Goal: Task Accomplishment & Management: Use online tool/utility

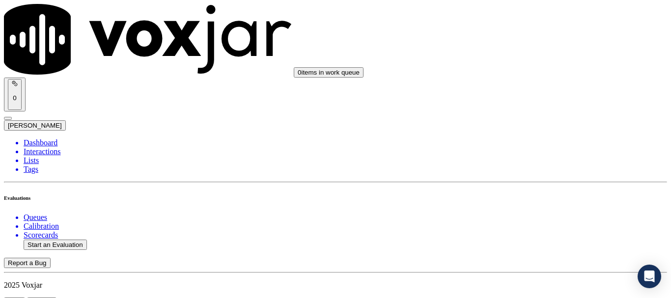
scroll to position [147, 0]
click at [65, 240] on button "Start an Evaluation" at bounding box center [55, 245] width 63 height 10
type input "20250811-150038_2672763259-all.mp3"
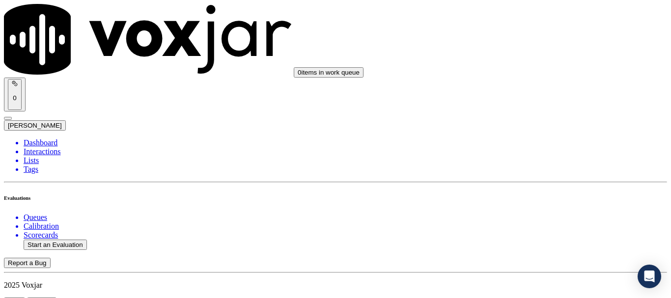
type input "[PERSON_NAME]"
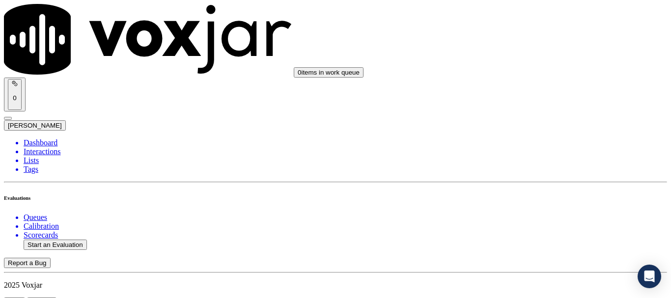
type input "[DATE]T15:00"
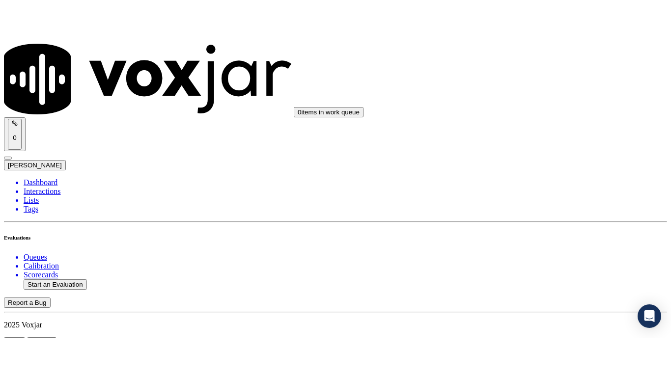
scroll to position [86, 0]
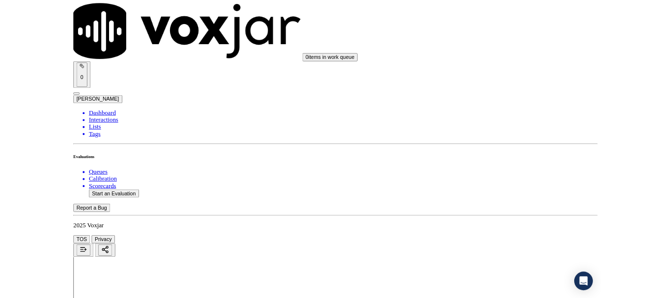
scroll to position [123, 0]
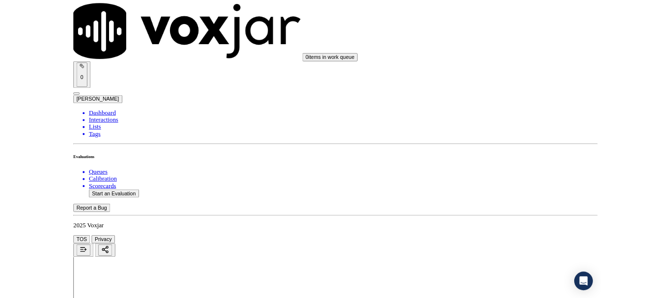
scroll to position [147, 0]
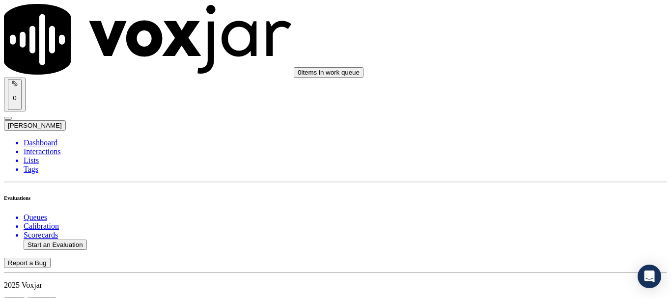
scroll to position [98, 0]
type input "[PERSON_NAME]"
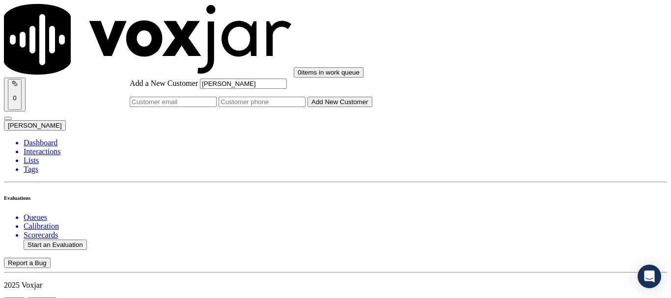
type input "[PERSON_NAME]"
click at [306, 107] on input "Add a New Customer" at bounding box center [262, 102] width 87 height 10
paste input "2672763259"
type input "2672763259"
click at [372, 107] on button "Add New Customer" at bounding box center [340, 102] width 65 height 10
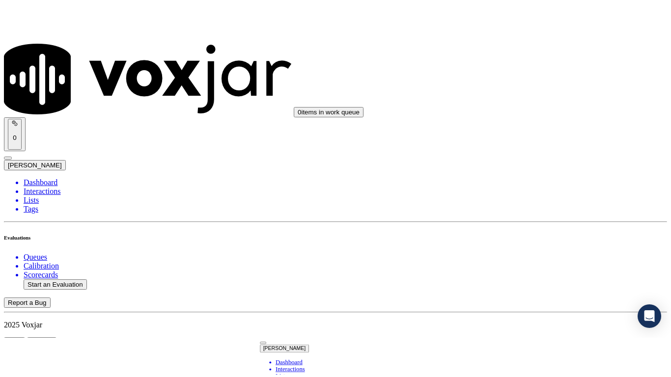
scroll to position [218, 0]
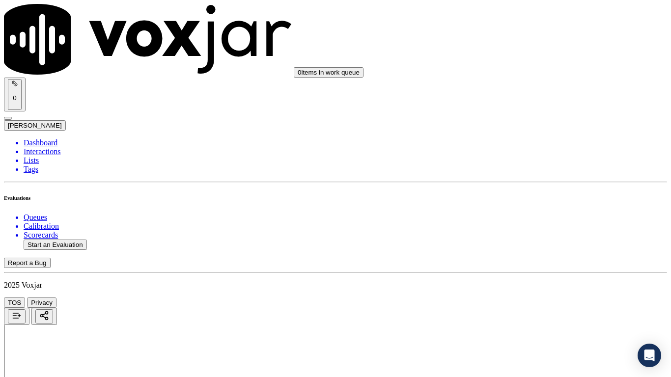
click at [542, 201] on div "Yes" at bounding box center [559, 198] width 125 height 9
click at [548, 142] on div "Yes" at bounding box center [559, 137] width 125 height 9
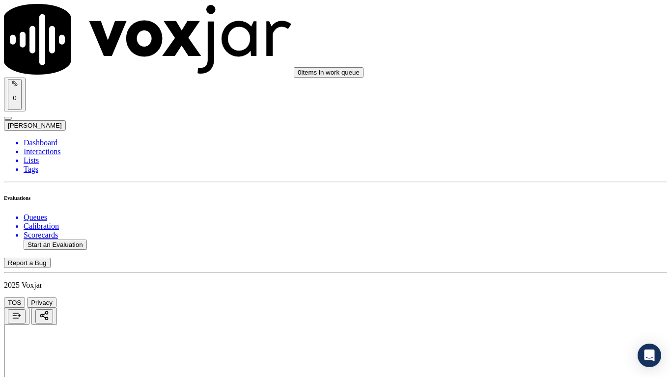
drag, startPoint x: 549, startPoint y: 247, endPoint x: 548, endPoint y: 253, distance: 6.4
click at [542, 266] on div "Yes" at bounding box center [559, 261] width 125 height 9
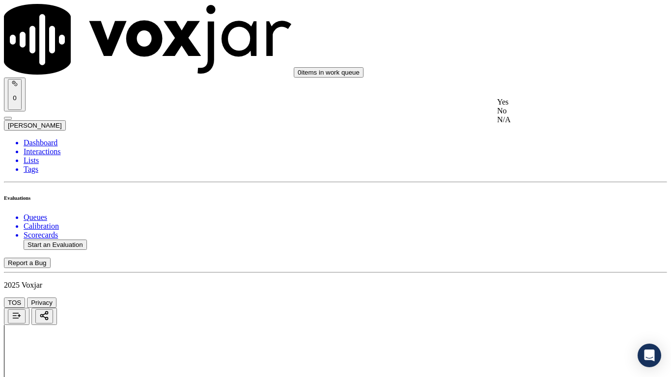
click at [541, 124] on div "N/A" at bounding box center [559, 119] width 125 height 9
click at [547, 283] on div "N/A" at bounding box center [559, 279] width 125 height 9
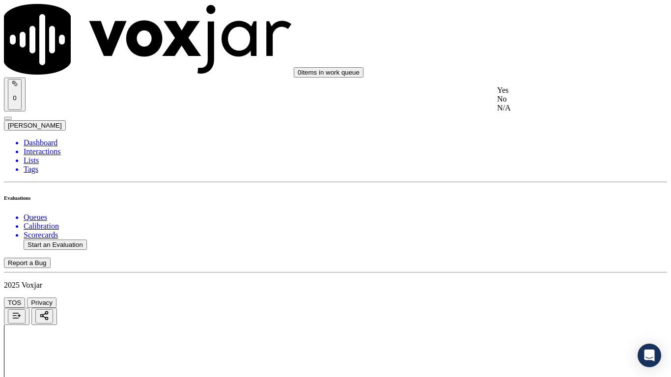
click at [535, 95] on div "Yes" at bounding box center [559, 90] width 125 height 9
click at [538, 230] on div "Yes" at bounding box center [559, 226] width 125 height 9
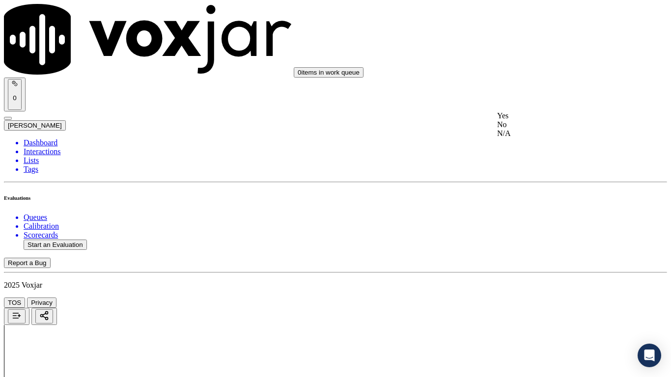
click at [540, 120] on div "Yes" at bounding box center [559, 116] width 125 height 9
click at [544, 244] on div "Yes" at bounding box center [559, 239] width 125 height 9
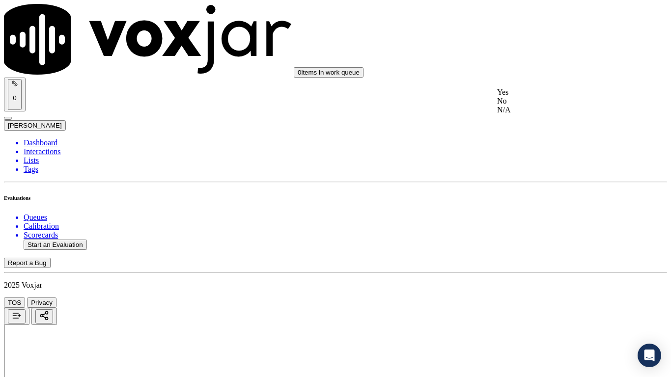
click at [534, 97] on div "Yes" at bounding box center [559, 92] width 125 height 9
click at [525, 287] on div "Yes" at bounding box center [559, 284] width 125 height 9
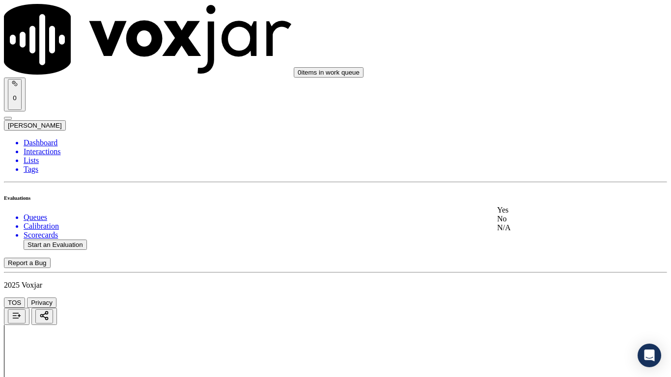
click at [538, 214] on div "Yes" at bounding box center [559, 210] width 125 height 9
click at [523, 43] on div "Yes" at bounding box center [559, 39] width 125 height 9
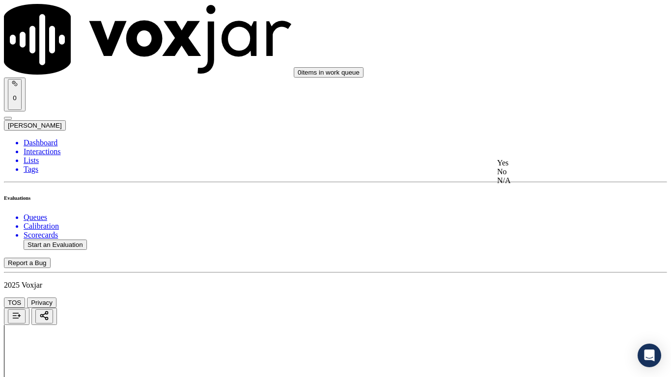
click at [544, 168] on div "Yes" at bounding box center [559, 163] width 125 height 9
drag, startPoint x: 526, startPoint y: 267, endPoint x: 524, endPoint y: 277, distance: 10.0
click at [522, 291] on div "Yes" at bounding box center [559, 286] width 125 height 9
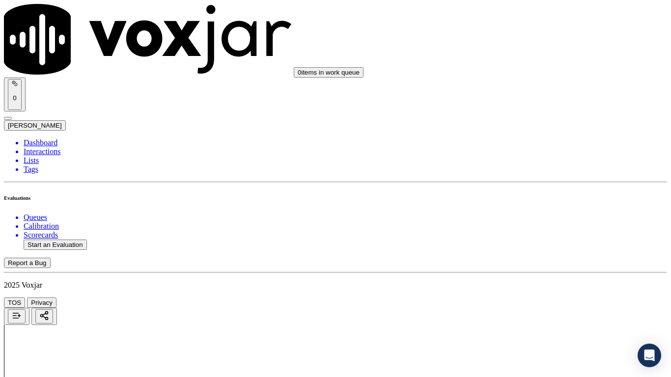
click at [532, 132] on div "Yes" at bounding box center [559, 127] width 125 height 9
click at [525, 267] on div "Yes" at bounding box center [559, 263] width 125 height 9
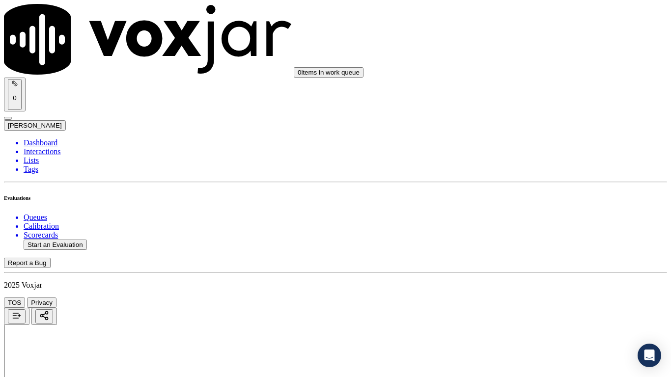
click at [524, 92] on div "Yes" at bounding box center [559, 92] width 125 height 9
click at [523, 273] on div "Yes" at bounding box center [559, 268] width 125 height 9
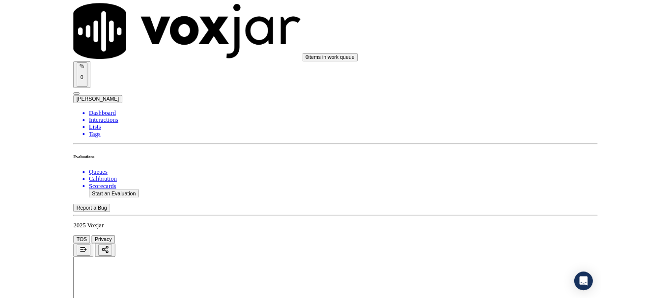
scroll to position [2718, 0]
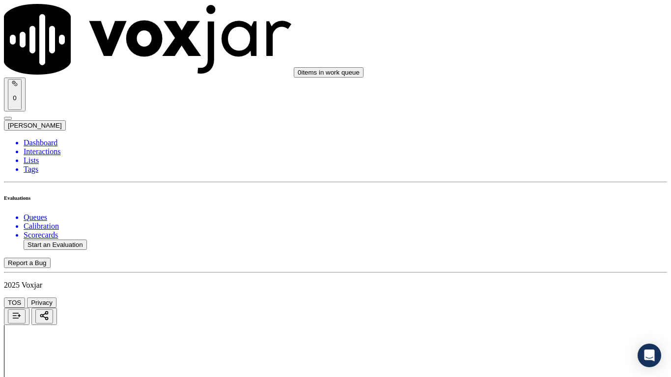
click at [531, 130] on div "Yes" at bounding box center [559, 130] width 125 height 9
click at [519, 270] on div "Yes" at bounding box center [559, 265] width 125 height 9
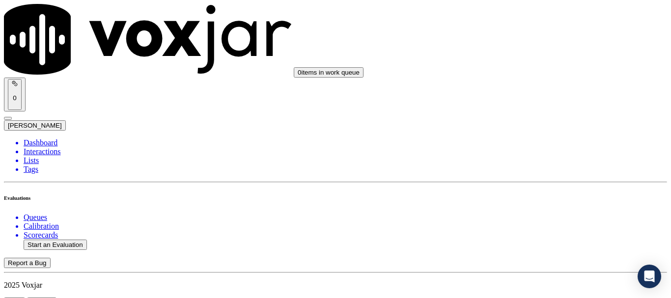
click at [67, 240] on button "Start an Evaluation" at bounding box center [55, 245] width 63 height 10
type input "20250811-182138_2025575097-all.mp3"
type input "isi"
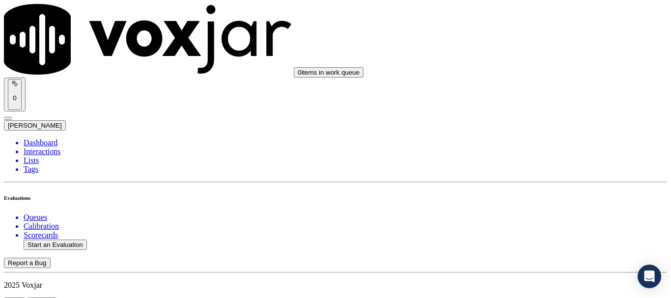
type input "[DATE]T15:09"
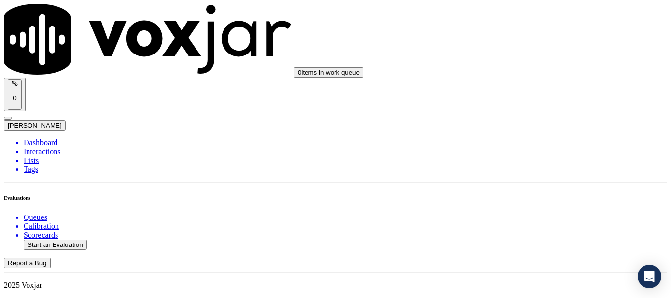
scroll to position [86, 0]
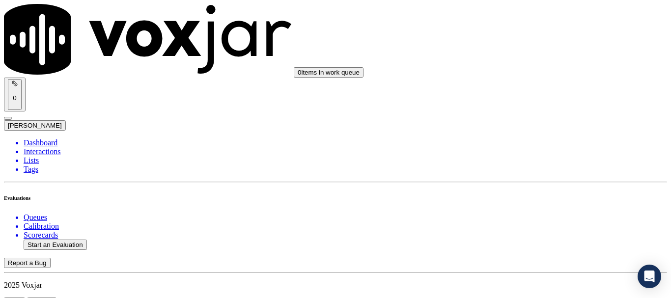
scroll to position [98, 0]
type input "[PERSON_NAME]"
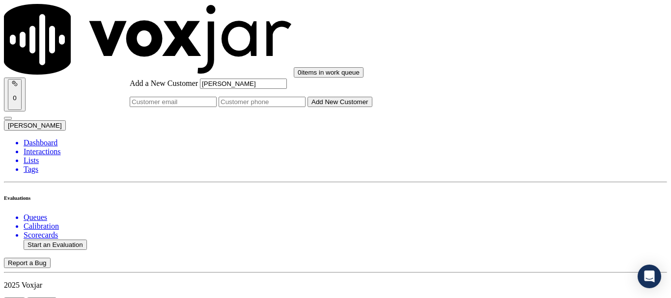
type input "[PERSON_NAME]"
click at [306, 107] on input "Add a New Customer" at bounding box center [262, 102] width 87 height 10
paste input "2025575097"
type input "2025575097"
click at [364, 107] on button "Add New Customer" at bounding box center [340, 102] width 65 height 10
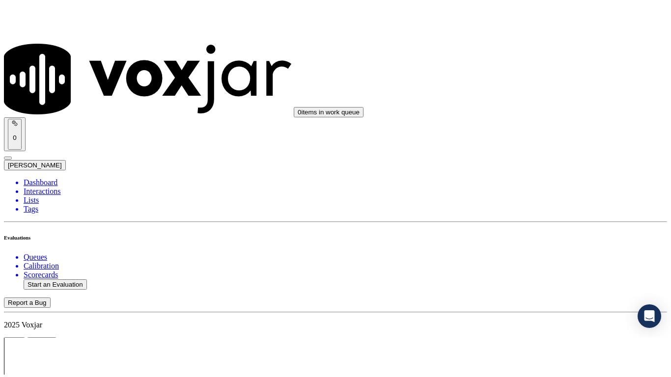
scroll to position [98, 0]
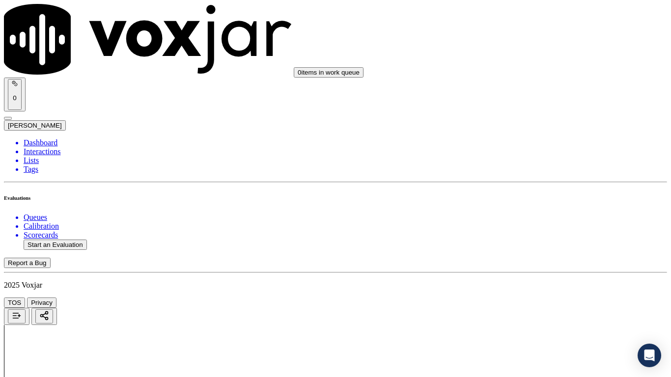
scroll to position [123, 0]
drag, startPoint x: 545, startPoint y: 182, endPoint x: 546, endPoint y: 188, distance: 5.5
click at [543, 201] on div "Yes" at bounding box center [559, 198] width 125 height 9
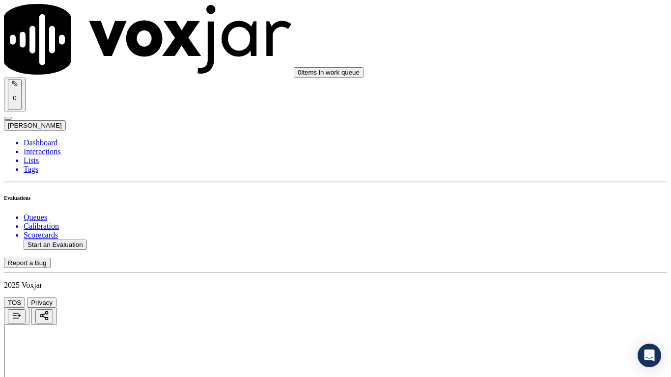
click at [521, 28] on div "0 items in work queue 0 [PERSON_NAME]" at bounding box center [335, 67] width 663 height 127
click at [523, 43] on div "Yes" at bounding box center [559, 39] width 125 height 9
drag, startPoint x: 547, startPoint y: 170, endPoint x: 539, endPoint y: 212, distance: 42.1
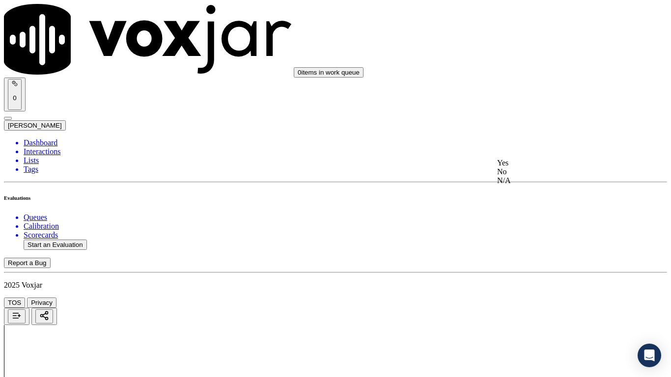
click at [547, 168] on div "Yes" at bounding box center [559, 163] width 125 height 9
click at [526, 298] on div "N/A" at bounding box center [559, 316] width 125 height 9
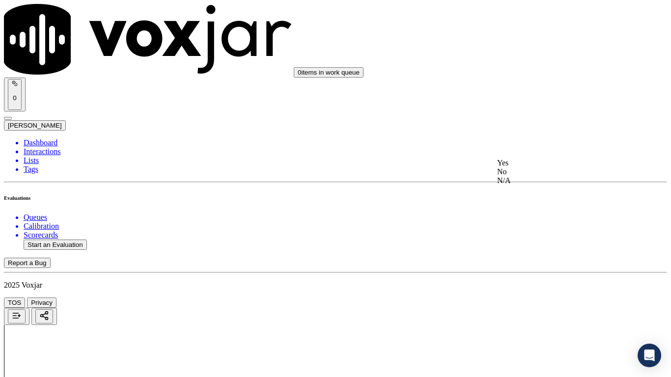
click at [545, 185] on div "N/A" at bounding box center [559, 180] width 125 height 9
drag, startPoint x: 536, startPoint y: 272, endPoint x: 537, endPoint y: 278, distance: 5.9
click at [538, 291] on div "Yes" at bounding box center [559, 286] width 125 height 9
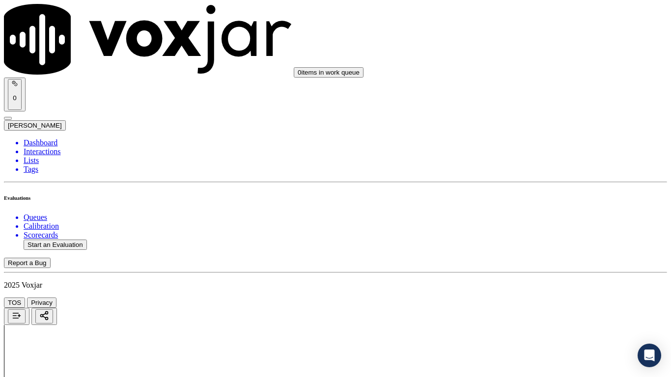
click at [532, 132] on div "Yes" at bounding box center [559, 127] width 125 height 9
click at [530, 268] on div "Yes" at bounding box center [559, 263] width 125 height 9
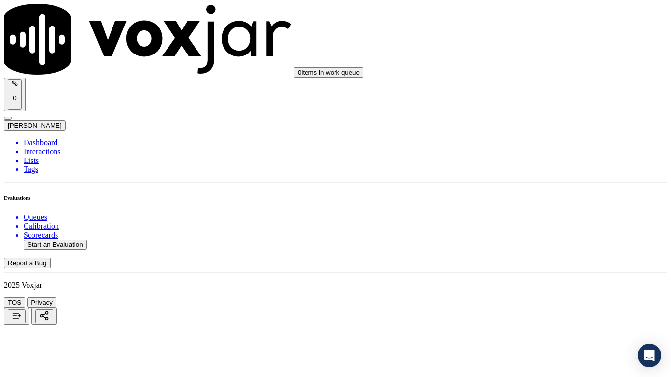
drag, startPoint x: 523, startPoint y: 148, endPoint x: 539, endPoint y: 194, distance: 48.8
click at [523, 146] on div "Yes" at bounding box center [559, 141] width 125 height 9
drag, startPoint x: 533, startPoint y: 293, endPoint x: 536, endPoint y: 303, distance: 10.1
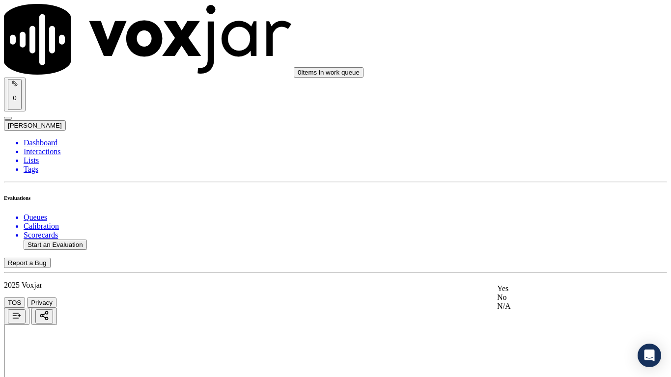
click at [534, 293] on div "Yes" at bounding box center [559, 288] width 125 height 9
drag, startPoint x: 534, startPoint y: 190, endPoint x: 549, endPoint y: 255, distance: 66.9
click at [534, 191] on div "Yes" at bounding box center [559, 186] width 125 height 9
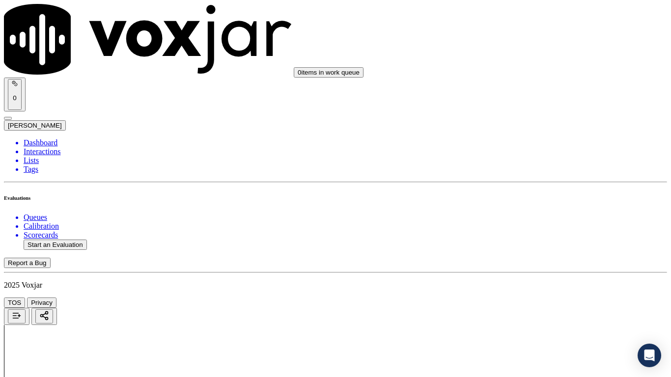
click at [524, 284] on div "Yes" at bounding box center [559, 282] width 125 height 9
click at [529, 136] on div "Yes" at bounding box center [559, 137] width 125 height 9
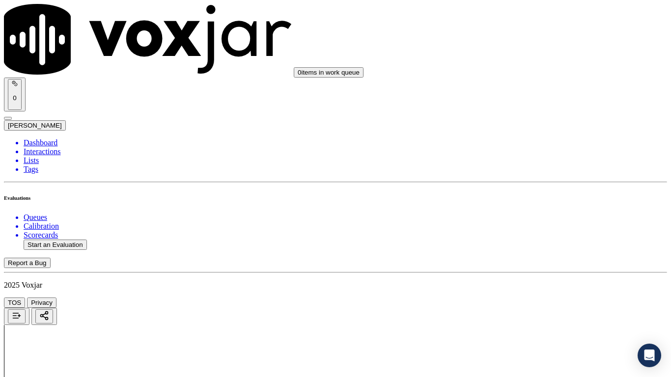
drag, startPoint x: 529, startPoint y: 259, endPoint x: 539, endPoint y: 278, distance: 21.3
click at [529, 259] on div "Yes No N/A" at bounding box center [559, 270] width 125 height 27
click at [537, 266] on div "Yes" at bounding box center [559, 261] width 125 height 9
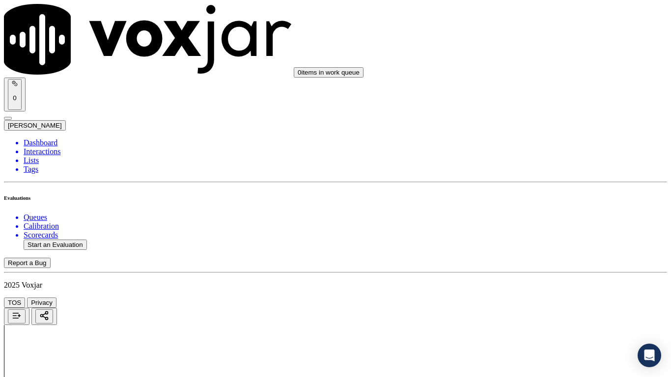
click at [525, 95] on div "Yes" at bounding box center [559, 90] width 125 height 9
click at [520, 230] on div "Yes" at bounding box center [559, 226] width 125 height 9
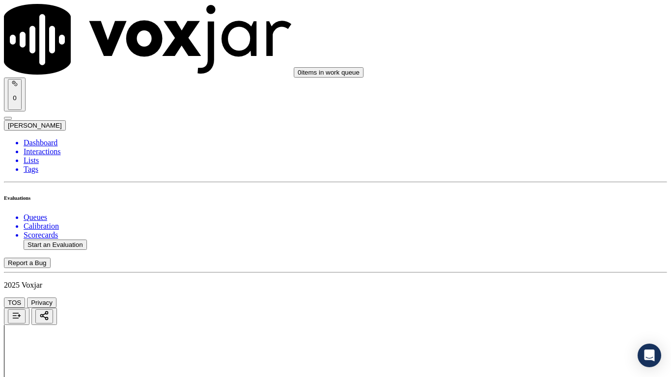
drag, startPoint x: 518, startPoint y: 167, endPoint x: 551, endPoint y: 228, distance: 70.3
click at [518, 167] on div "Yes" at bounding box center [559, 165] width 125 height 9
click at [518, 293] on div "Yes" at bounding box center [559, 288] width 125 height 9
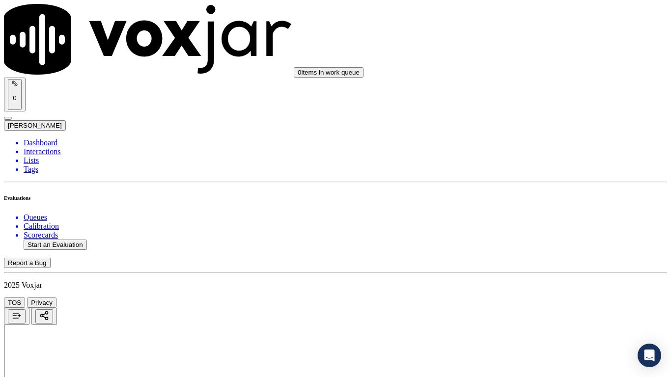
scroll to position [2554, 0]
drag, startPoint x: 519, startPoint y: 148, endPoint x: 524, endPoint y: 162, distance: 14.6
click at [526, 168] on div "Yes No N/A" at bounding box center [559, 179] width 125 height 27
click at [526, 174] on div "Yes" at bounding box center [559, 170] width 125 height 9
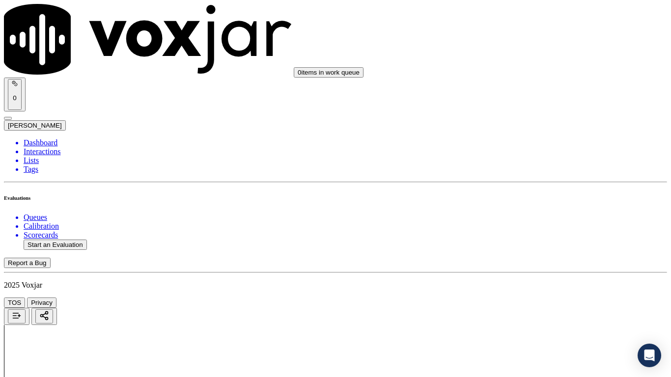
click at [524, 298] on div "Yes" at bounding box center [559, 293] width 125 height 9
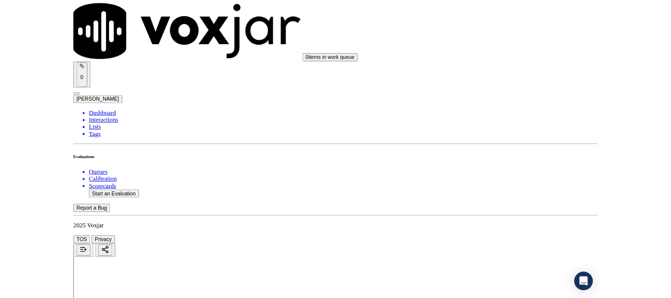
scroll to position [2718, 0]
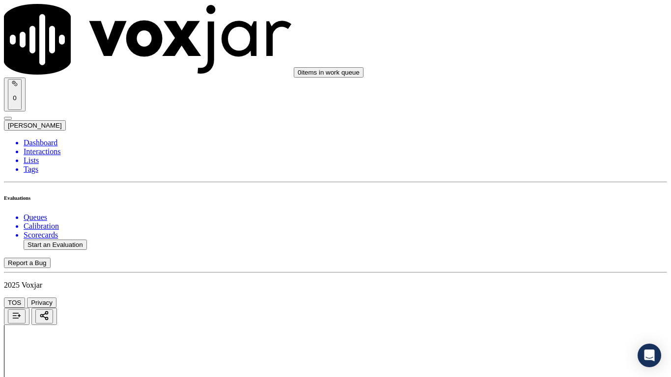
click at [528, 270] on div "Yes" at bounding box center [559, 265] width 125 height 9
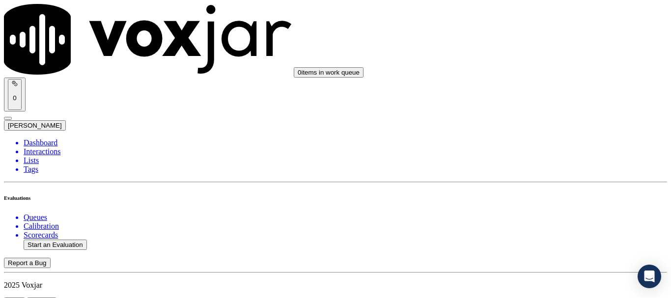
scroll to position [98, 0]
click at [58, 240] on button "Start an Evaluation" at bounding box center [55, 245] width 63 height 10
type input "20250811-152009_2029106088-all.mp3"
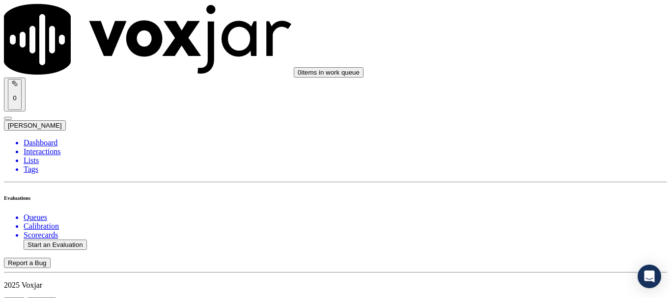
type input "isis"
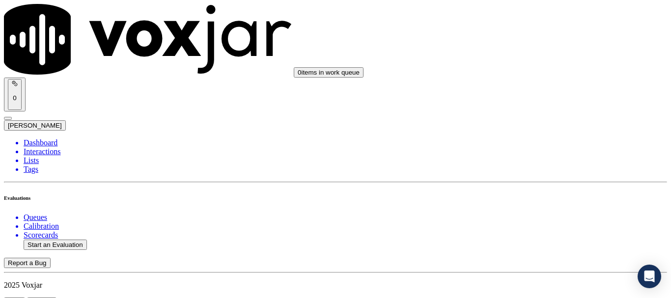
drag, startPoint x: 346, startPoint y: 119, endPoint x: 347, endPoint y: 125, distance: 5.4
type input "[DATE]T15:16"
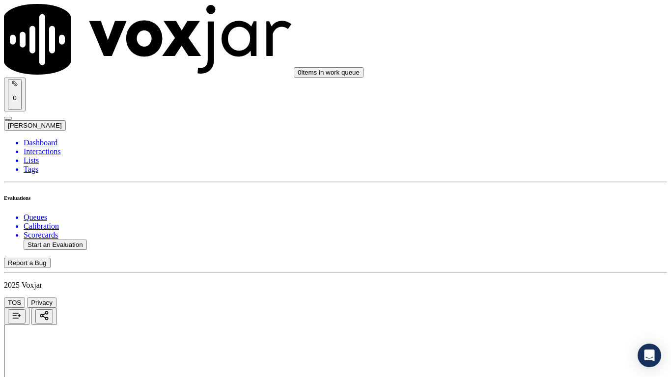
drag, startPoint x: 354, startPoint y: 347, endPoint x: 348, endPoint y: 350, distance: 6.2
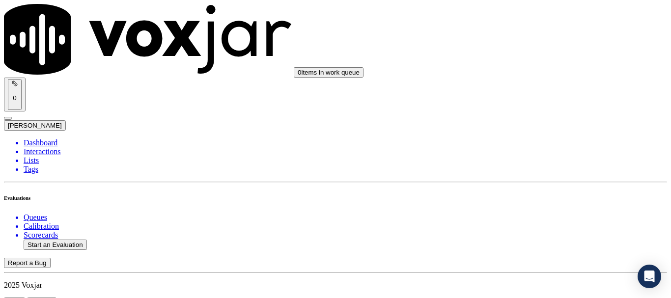
scroll to position [98, 0]
drag, startPoint x: 334, startPoint y: 56, endPoint x: 269, endPoint y: 54, distance: 64.9
type input "2029106088"
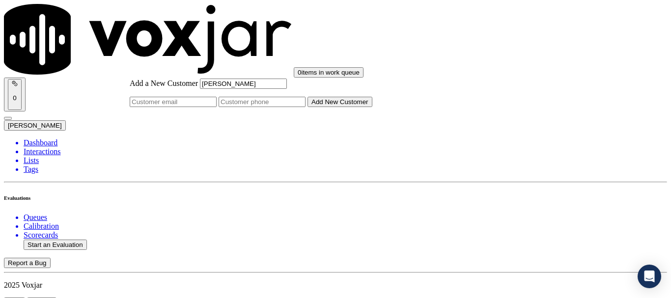
type input "[PERSON_NAME]"
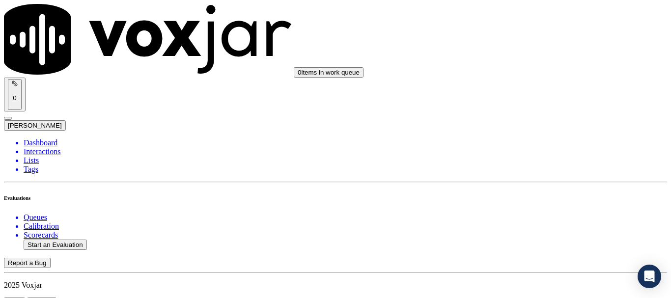
drag, startPoint x: 273, startPoint y: 56, endPoint x: 164, endPoint y: 51, distance: 109.7
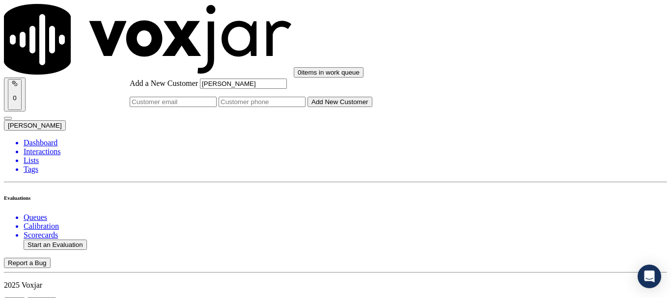
click at [306, 107] on input "Add a New Customer" at bounding box center [262, 102] width 87 height 10
paste input "2029106088"
type input "2029106088"
click at [372, 107] on button "Add New Customer" at bounding box center [340, 102] width 65 height 10
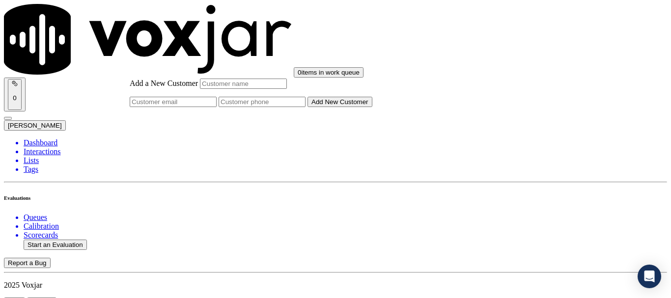
click at [306, 107] on input "Add a New Customer" at bounding box center [262, 102] width 87 height 10
paste input "2029106088"
type input "2029106088"
drag, startPoint x: 376, startPoint y: 114, endPoint x: 380, endPoint y: 122, distance: 8.6
click at [287, 89] on input "Add a New Customer" at bounding box center [243, 84] width 87 height 10
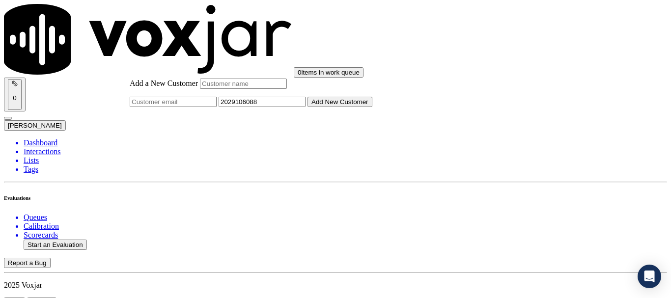
paste input "[PERSON_NAME]"
type input "[PERSON_NAME]"
click at [365, 107] on button "Add New Customer" at bounding box center [340, 102] width 65 height 10
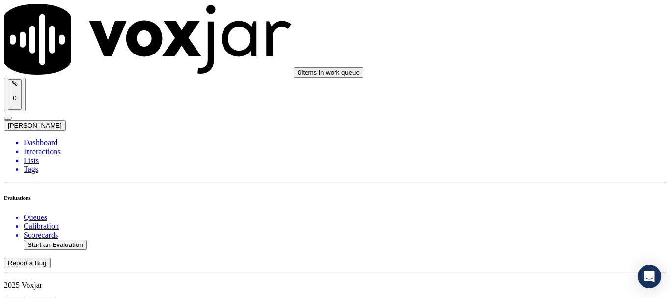
type input "[PERSON_NAME]"
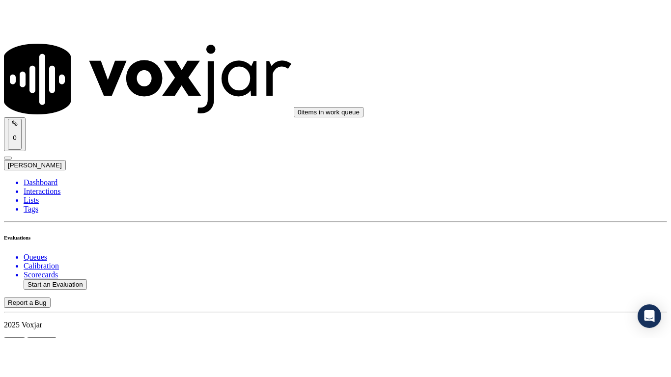
scroll to position [147, 0]
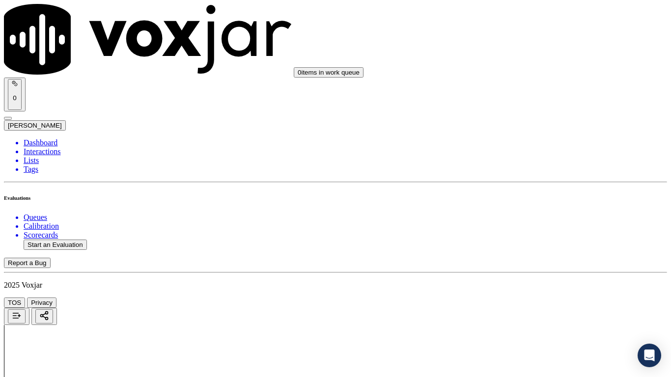
click at [548, 196] on div "Yes No N/A" at bounding box center [559, 207] width 125 height 27
click at [545, 203] on div "Yes" at bounding box center [559, 198] width 125 height 9
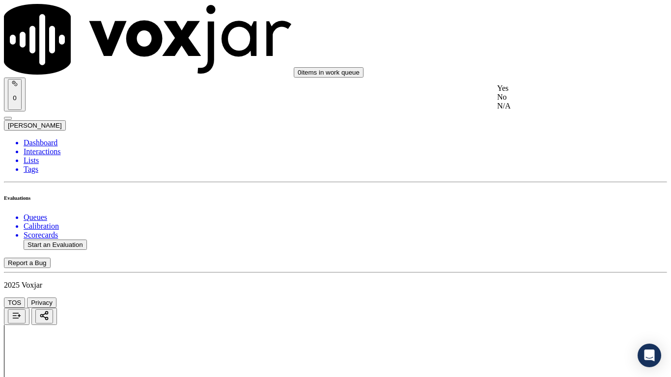
click at [525, 93] on div "Yes" at bounding box center [559, 88] width 125 height 9
click at [530, 217] on div "Yes" at bounding box center [559, 212] width 125 height 9
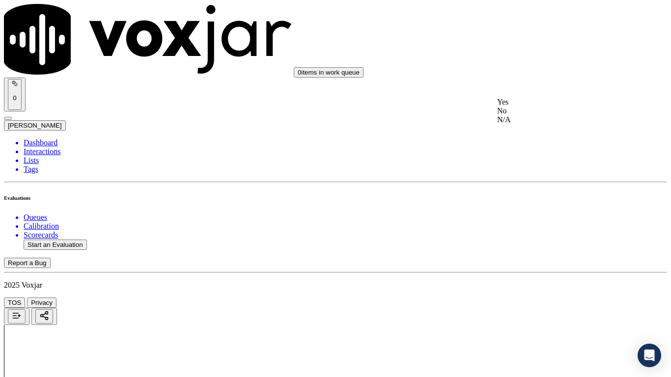
drag, startPoint x: 534, startPoint y: 141, endPoint x: 534, endPoint y: 203, distance: 61.4
click at [534, 124] on div "N/A" at bounding box center [559, 119] width 125 height 9
click at [533, 283] on div "N/A" at bounding box center [559, 279] width 125 height 9
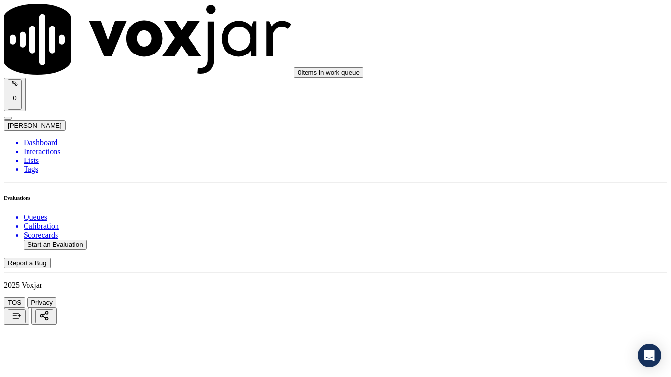
click at [528, 193] on div "Yes" at bounding box center [559, 188] width 125 height 9
click at [535, 298] on div "Yes" at bounding box center [559, 324] width 125 height 9
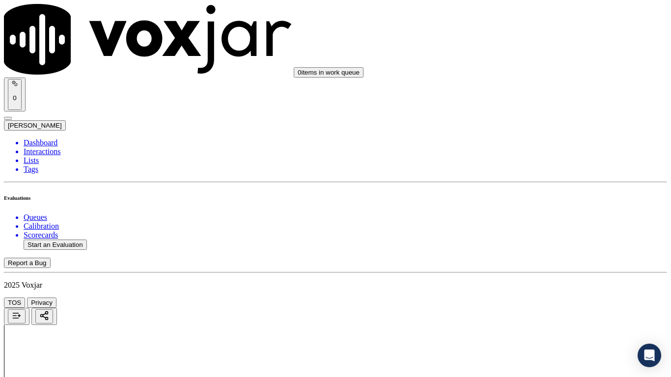
click at [538, 169] on div "Yes" at bounding box center [559, 165] width 125 height 9
click at [525, 293] on div "Yes" at bounding box center [559, 288] width 125 height 9
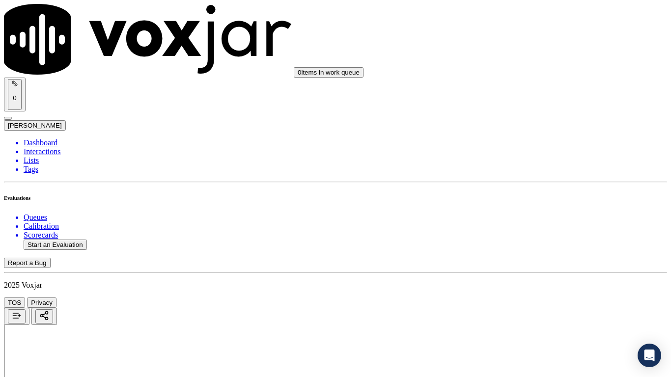
drag, startPoint x: 540, startPoint y: 182, endPoint x: 539, endPoint y: 194, distance: 11.8
click at [539, 194] on div "Yes" at bounding box center [559, 190] width 125 height 9
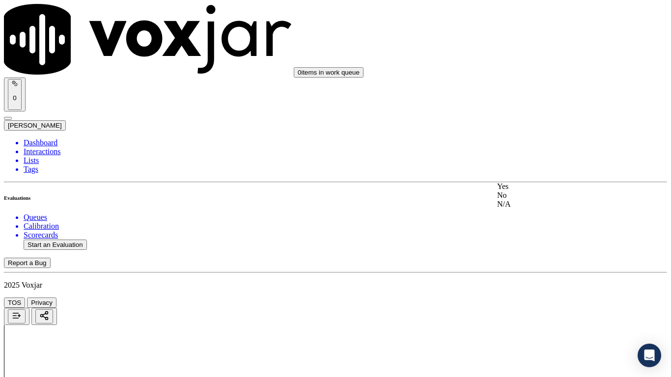
click at [540, 190] on div "Yes" at bounding box center [559, 186] width 125 height 9
click at [548, 215] on div "Yes" at bounding box center [559, 210] width 125 height 9
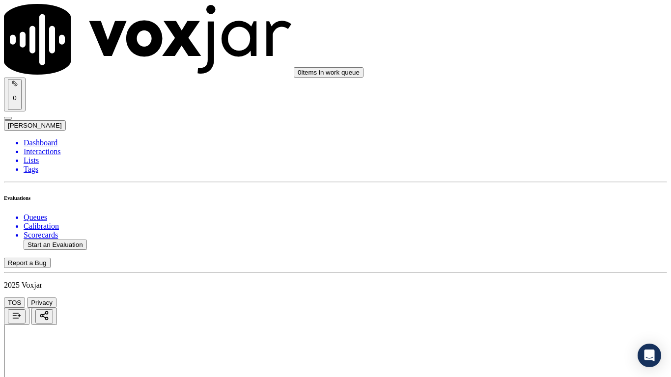
drag, startPoint x: 533, startPoint y: 123, endPoint x: 535, endPoint y: 129, distance: 6.2
click at [537, 142] on div "Yes" at bounding box center [559, 137] width 125 height 9
click at [539, 266] on div "Yes" at bounding box center [559, 261] width 125 height 9
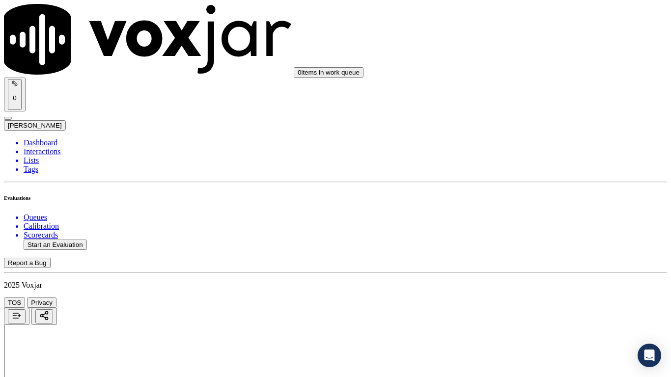
scroll to position [2014, 0]
drag, startPoint x: 531, startPoint y: 119, endPoint x: 532, endPoint y: 132, distance: 12.4
click at [534, 144] on div "Yes" at bounding box center [559, 139] width 125 height 9
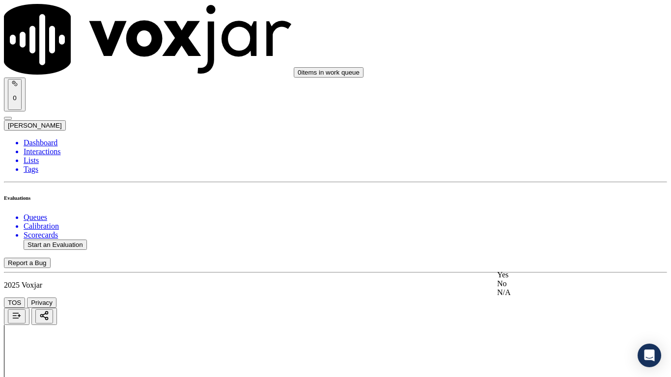
click at [536, 280] on div "Yes" at bounding box center [559, 275] width 125 height 9
drag, startPoint x: 526, startPoint y: 168, endPoint x: 547, endPoint y: 230, distance: 65.2
click at [526, 168] on div "Yes" at bounding box center [559, 165] width 125 height 9
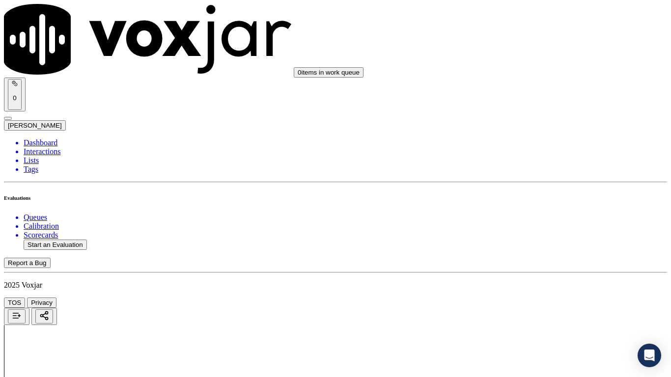
click at [532, 293] on div "Yes" at bounding box center [559, 288] width 125 height 9
click at [542, 273] on div "Yes" at bounding box center [559, 268] width 125 height 9
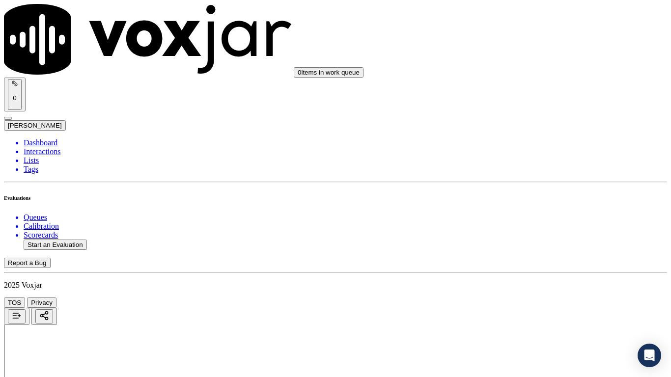
scroll to position [2702, 0]
drag, startPoint x: 524, startPoint y: 130, endPoint x: 525, endPoint y: 138, distance: 8.5
drag, startPoint x: 529, startPoint y: 153, endPoint x: 535, endPoint y: 187, distance: 34.6
click at [529, 151] on div "Yes" at bounding box center [559, 146] width 125 height 9
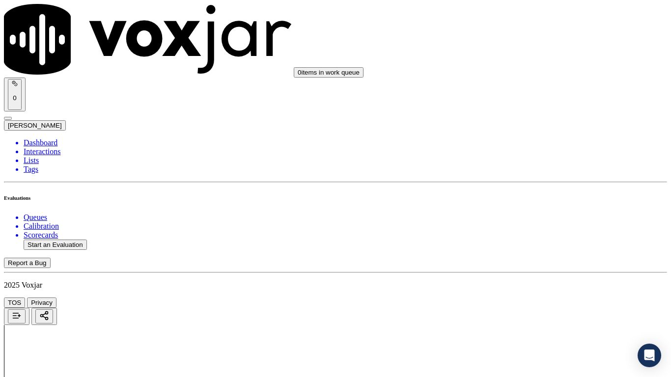
drag, startPoint x: 542, startPoint y: 287, endPoint x: 538, endPoint y: 312, distance: 25.3
click at [541, 286] on div "Yes" at bounding box center [559, 282] width 125 height 9
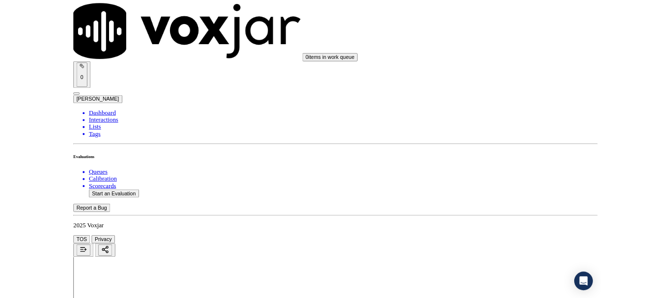
scroll to position [2718, 0]
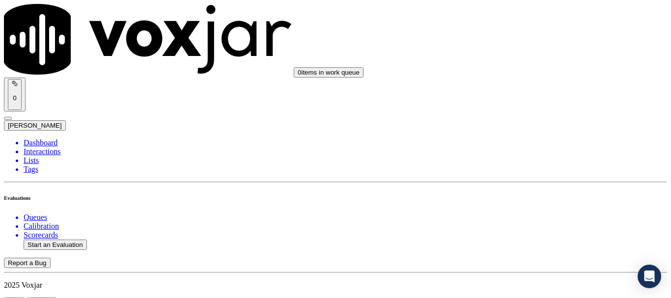
click at [75, 240] on button "Start an Evaluation" at bounding box center [55, 245] width 63 height 10
type input "20250811-191526_8146501776-all.mp3"
type input "mich"
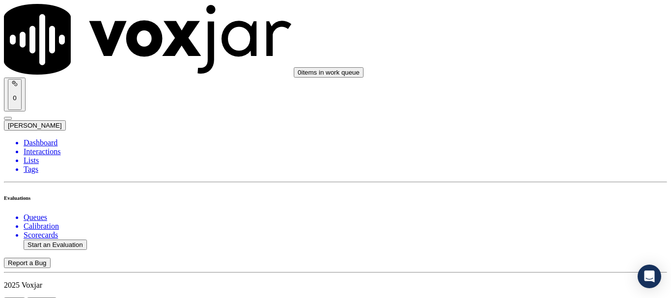
type input "[DATE]T15:45"
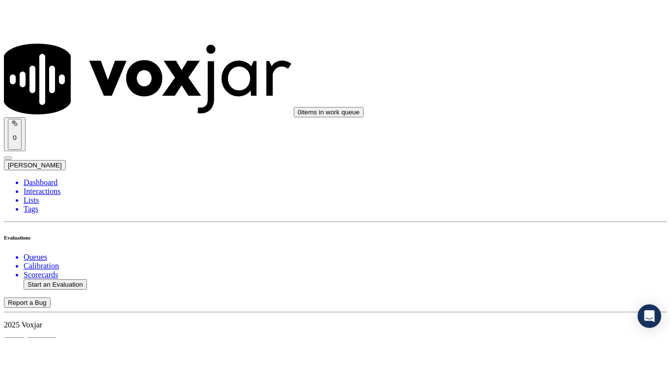
scroll to position [49, 0]
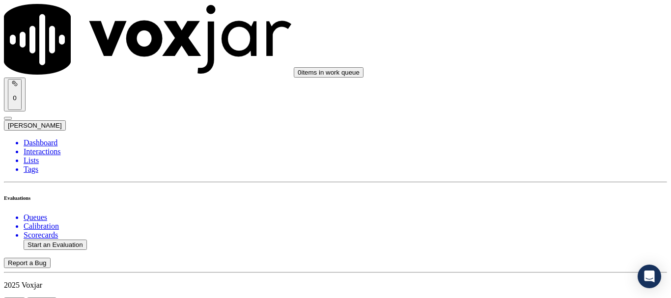
type input "[PERSON_NAME]"
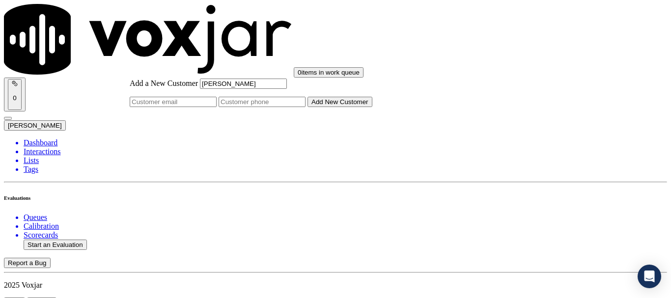
type input "[PERSON_NAME]"
drag, startPoint x: 384, startPoint y: 151, endPoint x: 388, endPoint y: 159, distance: 8.8
click at [306, 107] on input "Add a New Customer" at bounding box center [262, 102] width 87 height 10
paste input "8146501776"
type input "8146501776"
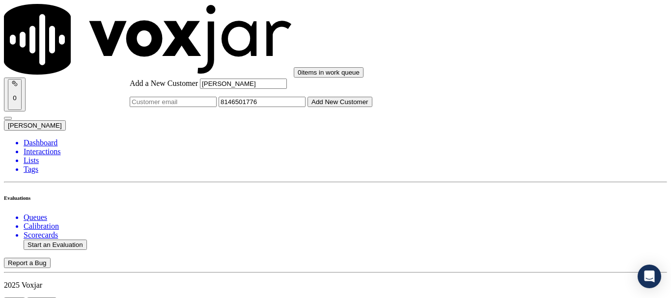
click at [372, 107] on button "Add New Customer" at bounding box center [340, 102] width 65 height 10
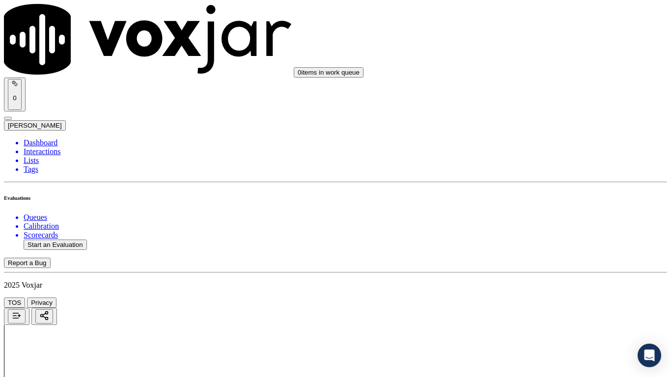
click at [544, 203] on div "Yes" at bounding box center [559, 198] width 125 height 9
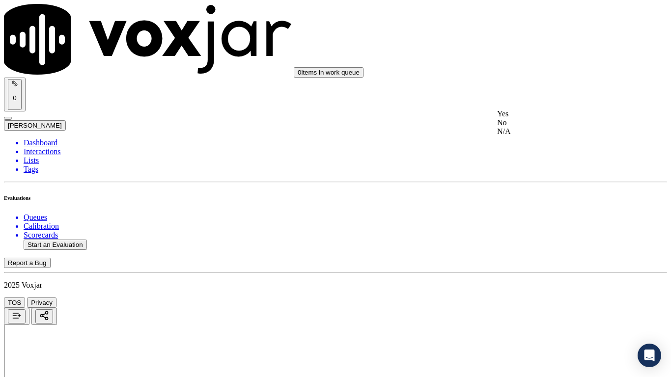
click at [527, 118] on div "Yes" at bounding box center [559, 114] width 125 height 9
click at [543, 93] on div "Yes" at bounding box center [559, 88] width 125 height 9
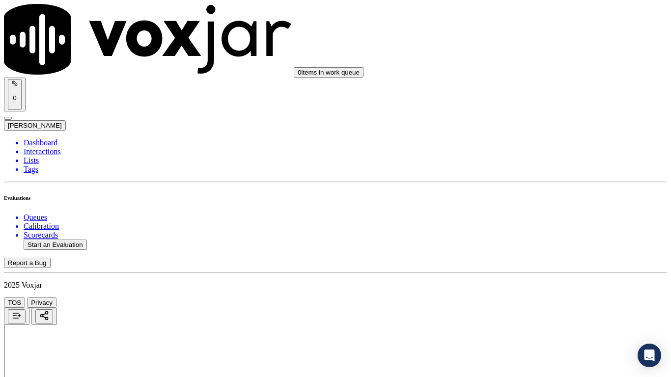
click at [540, 223] on div "N/A" at bounding box center [559, 218] width 125 height 9
click at [538, 185] on div "N/A" at bounding box center [559, 180] width 125 height 9
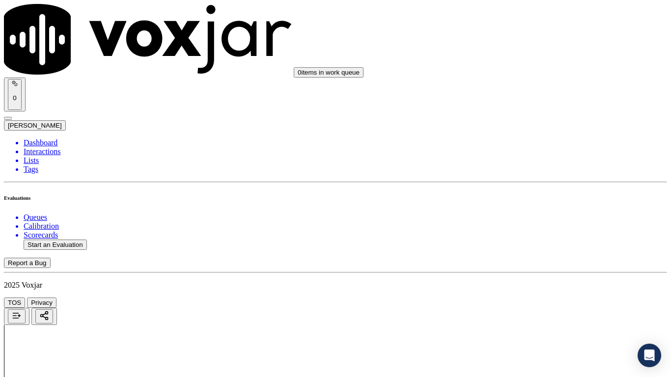
scroll to position [786, 0]
click at [525, 95] on div "Yes" at bounding box center [559, 90] width 125 height 9
drag, startPoint x: 535, startPoint y: 227, endPoint x: 536, endPoint y: 239, distance: 11.3
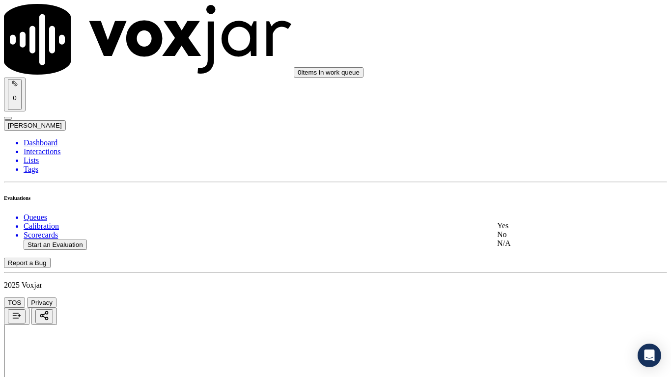
click at [535, 228] on div "Yes" at bounding box center [559, 226] width 125 height 9
click at [529, 68] on div "Yes" at bounding box center [559, 66] width 125 height 9
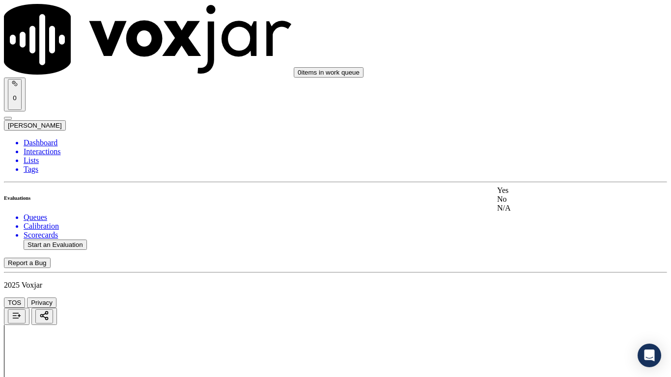
click at [531, 195] on div "Yes" at bounding box center [559, 190] width 125 height 9
click at [537, 146] on div "Yes" at bounding box center [559, 141] width 125 height 9
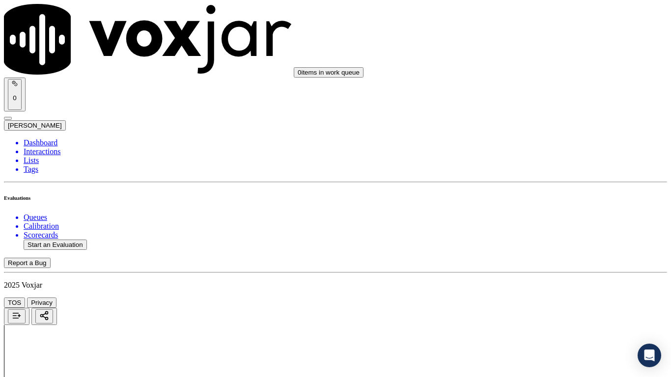
click at [533, 191] on div "Yes" at bounding box center [559, 186] width 125 height 9
click at [533, 116] on div "Yes" at bounding box center [559, 112] width 125 height 9
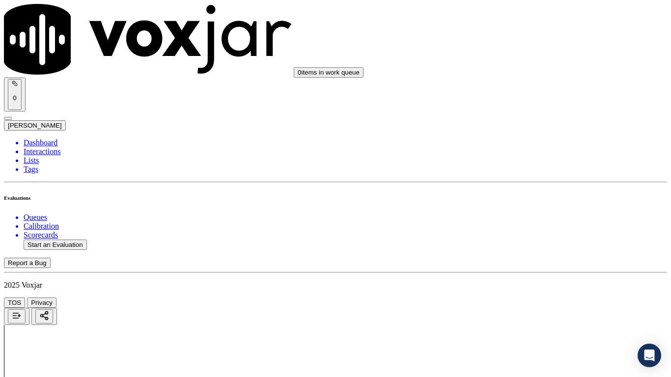
scroll to position [1818, 0]
click at [543, 93] on div "Yes" at bounding box center [559, 88] width 125 height 9
drag, startPoint x: 519, startPoint y: 201, endPoint x: 521, endPoint y: 223, distance: 21.2
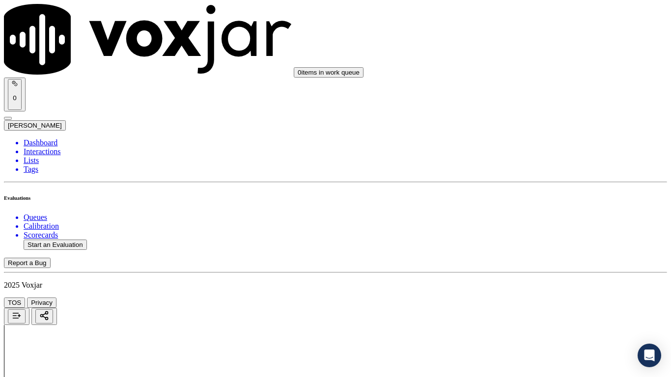
drag, startPoint x: 521, startPoint y: 192, endPoint x: 524, endPoint y: 204, distance: 12.2
click at [525, 210] on div "Yes" at bounding box center [559, 212] width 125 height 9
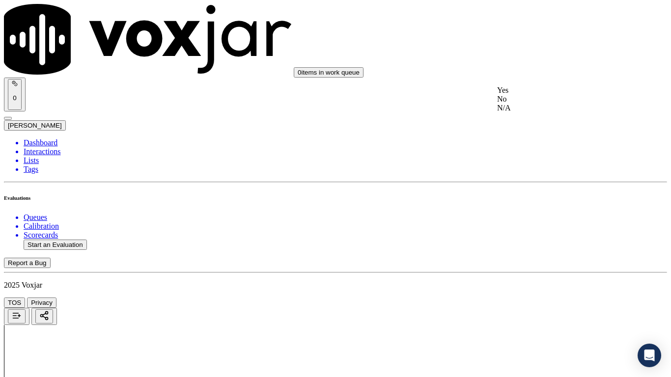
click at [538, 91] on div "Yes" at bounding box center [559, 90] width 125 height 9
drag, startPoint x: 550, startPoint y: 209, endPoint x: 550, endPoint y: 217, distance: 7.4
click at [542, 230] on div "Yes" at bounding box center [559, 226] width 125 height 9
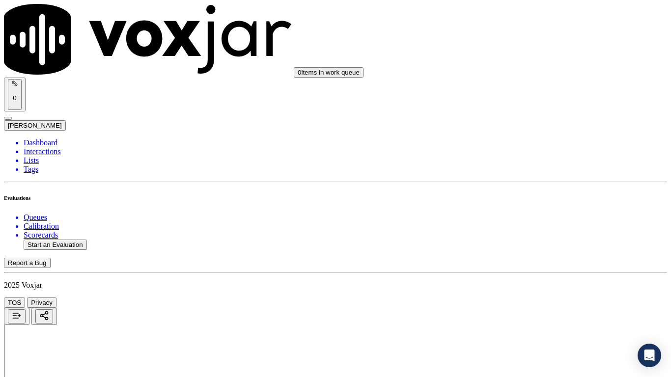
click at [534, 71] on div "Yes" at bounding box center [559, 66] width 125 height 9
click at [545, 195] on div "Yes" at bounding box center [559, 190] width 125 height 9
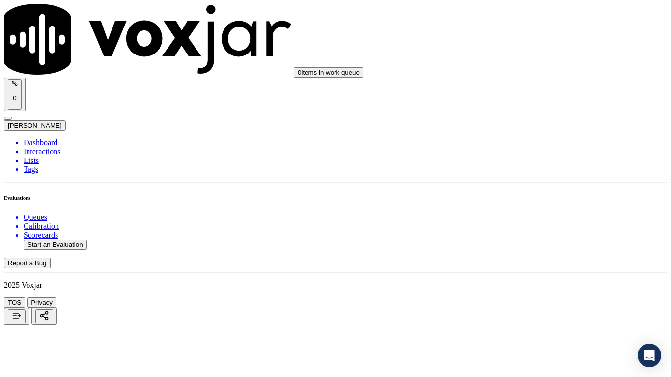
click at [531, 125] on div "Yes" at bounding box center [559, 120] width 125 height 9
click at [541, 249] on div "Yes" at bounding box center [559, 244] width 125 height 9
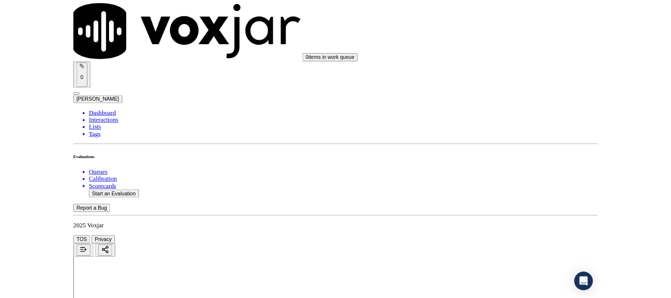
scroll to position [2718, 0]
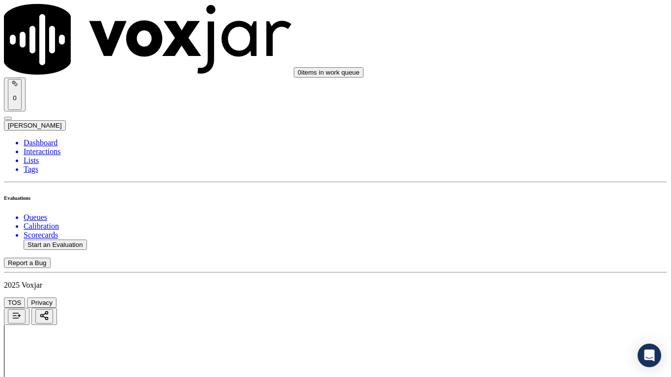
click at [534, 270] on div "Yes" at bounding box center [559, 265] width 125 height 9
drag, startPoint x: 520, startPoint y: 337, endPoint x: 529, endPoint y: 346, distance: 12.2
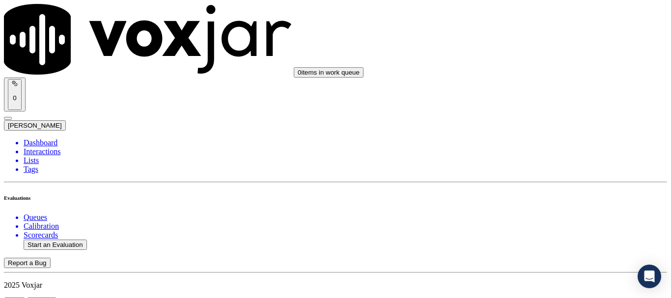
click at [62, 240] on button "Start an Evaluation" at bounding box center [55, 245] width 63 height 10
type input "20250811-181248_2673401321-all.mp3"
type input "[PERSON_NAME]"
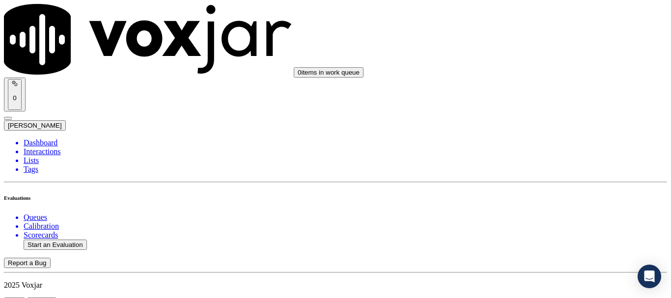
type input "[DATE]T15:51"
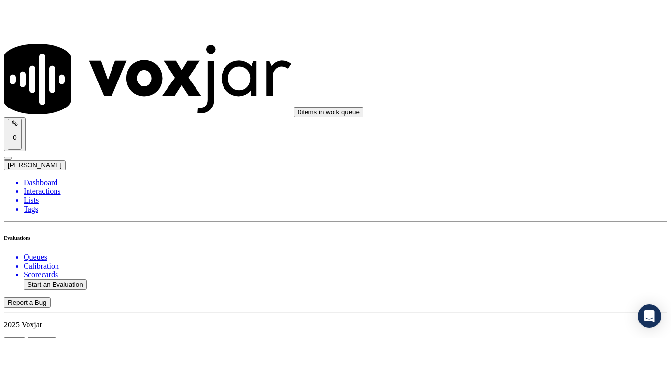
scroll to position [98, 0]
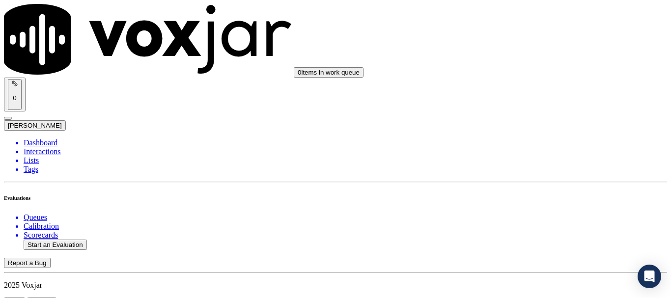
type input "[PERSON_NAME]"
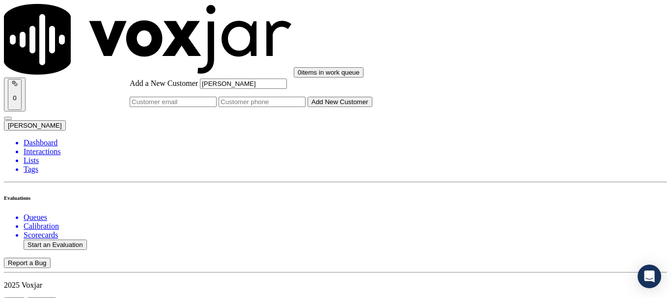
type input "[PERSON_NAME]"
click at [306, 107] on input "Add a New Customer" at bounding box center [262, 102] width 87 height 10
paste input "2673401321"
type input "2673401321"
click at [372, 107] on button "Add New Customer" at bounding box center [340, 102] width 65 height 10
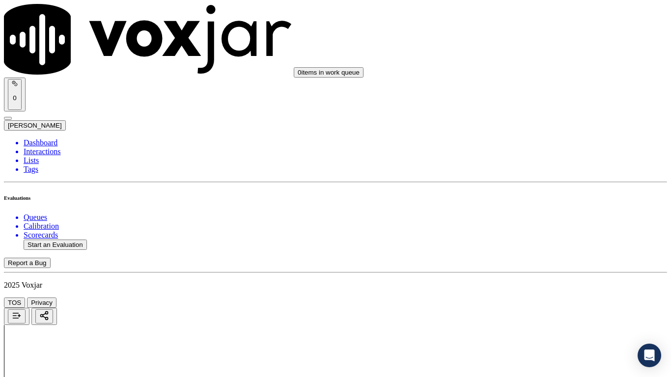
click at [529, 105] on div "Yes" at bounding box center [559, 100] width 125 height 9
click at [532, 240] on div "Yes" at bounding box center [559, 235] width 125 height 9
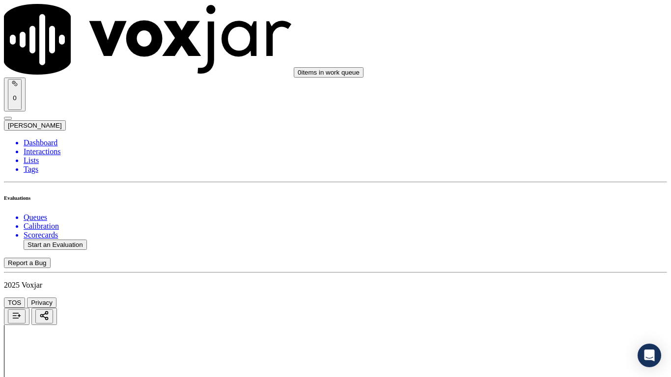
scroll to position [246, 0]
click at [528, 217] on div "Yes" at bounding box center [559, 212] width 125 height 9
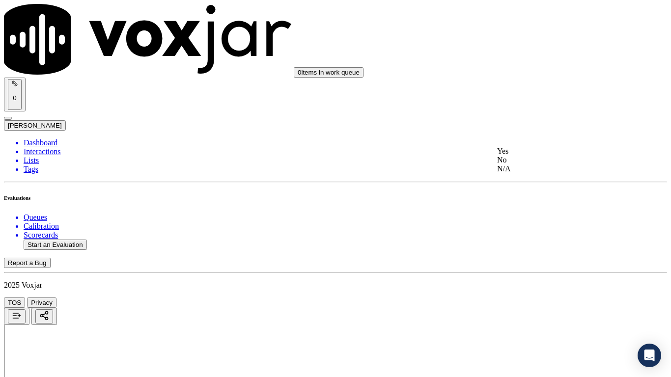
click at [532, 173] on div "N/A" at bounding box center [559, 169] width 125 height 9
click at [529, 298] on div "N/A" at bounding box center [559, 328] width 125 height 9
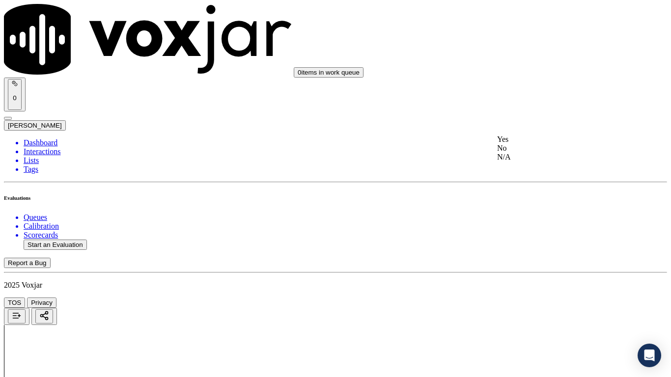
click at [530, 141] on div "Yes" at bounding box center [559, 139] width 125 height 9
click at [529, 280] on div "Yes" at bounding box center [559, 275] width 125 height 9
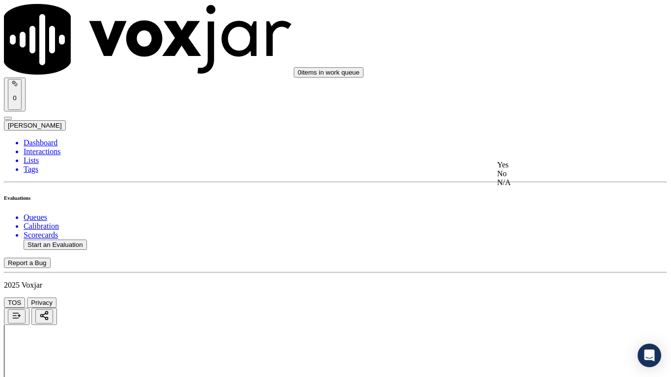
click at [522, 169] on div "Yes" at bounding box center [559, 165] width 125 height 9
click at [525, 292] on div "Yes" at bounding box center [559, 288] width 125 height 9
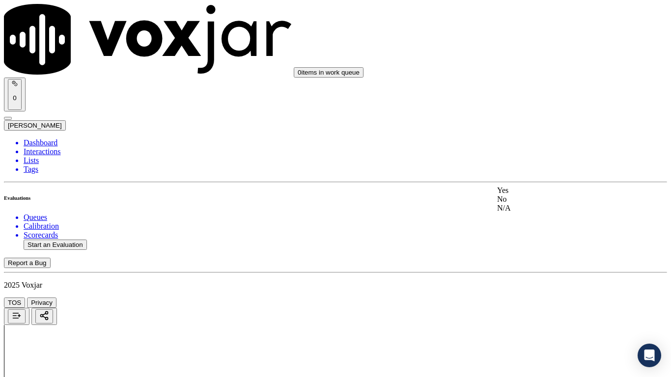
click at [532, 194] on div "Yes" at bounding box center [559, 190] width 125 height 9
click at [538, 191] on div "Yes" at bounding box center [559, 186] width 125 height 9
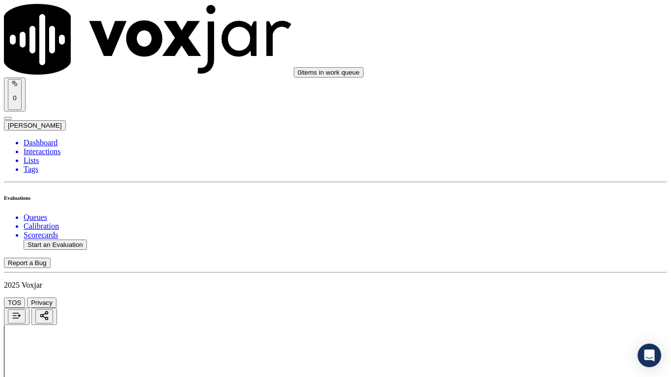
click at [526, 116] on div "Yes" at bounding box center [559, 112] width 125 height 9
click at [526, 240] on div "Yes" at bounding box center [559, 235] width 125 height 9
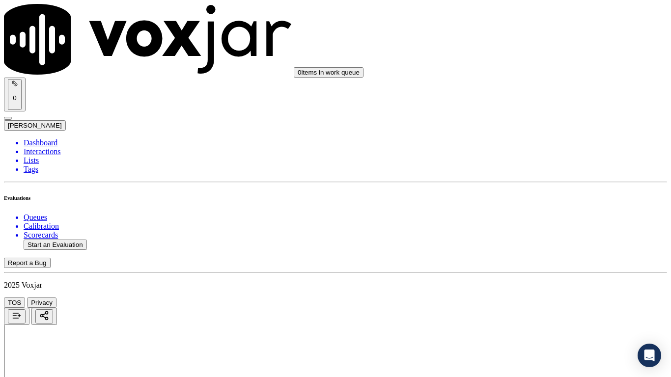
click at [523, 118] on div "Yes" at bounding box center [559, 114] width 125 height 9
click at [526, 242] on div "Yes" at bounding box center [559, 237] width 125 height 9
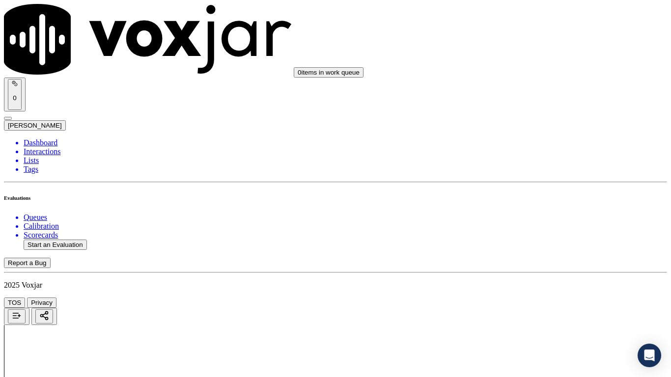
click at [522, 181] on div "Yes" at bounding box center [559, 176] width 125 height 9
drag, startPoint x: 535, startPoint y: 305, endPoint x: 527, endPoint y: 320, distance: 17.6
click at [527, 298] on div "Yes" at bounding box center [559, 312] width 125 height 9
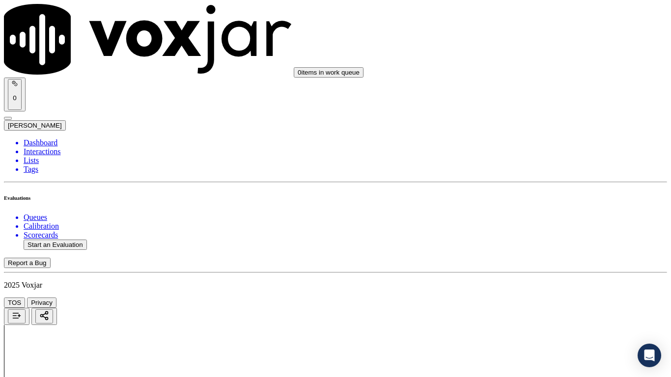
scroll to position [2407, 0]
click at [532, 146] on div "Yes" at bounding box center [559, 141] width 125 height 9
click at [529, 298] on div "Yes" at bounding box center [559, 317] width 125 height 9
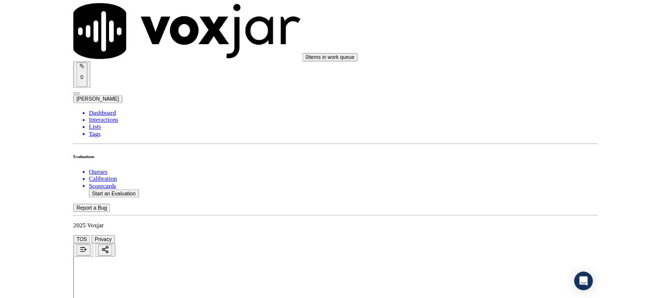
scroll to position [2718, 0]
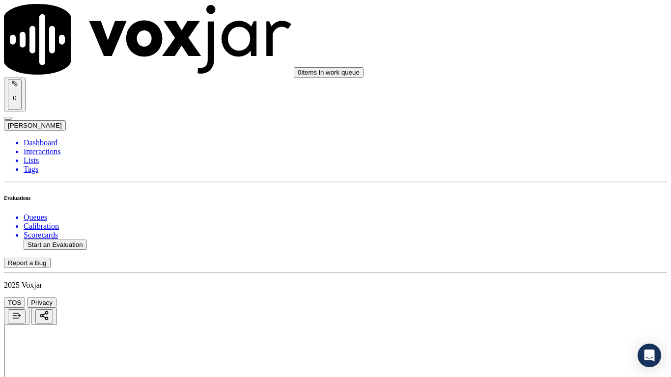
click at [518, 130] on div "Yes" at bounding box center [559, 130] width 125 height 9
drag, startPoint x: 521, startPoint y: 244, endPoint x: 522, endPoint y: 256, distance: 12.8
drag, startPoint x: 524, startPoint y: 269, endPoint x: 531, endPoint y: 346, distance: 76.9
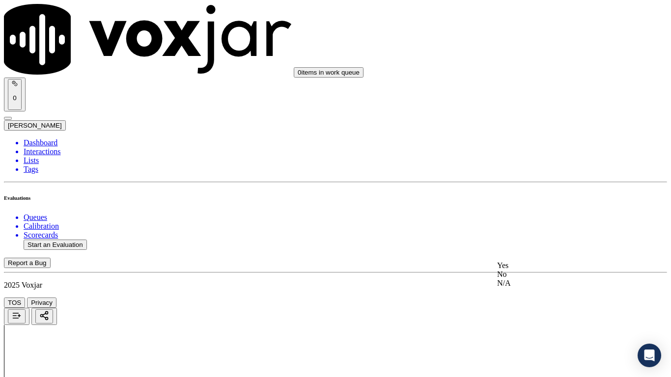
click at [524, 270] on div "Yes" at bounding box center [559, 265] width 125 height 9
